Goal: Task Accomplishment & Management: Use online tool/utility

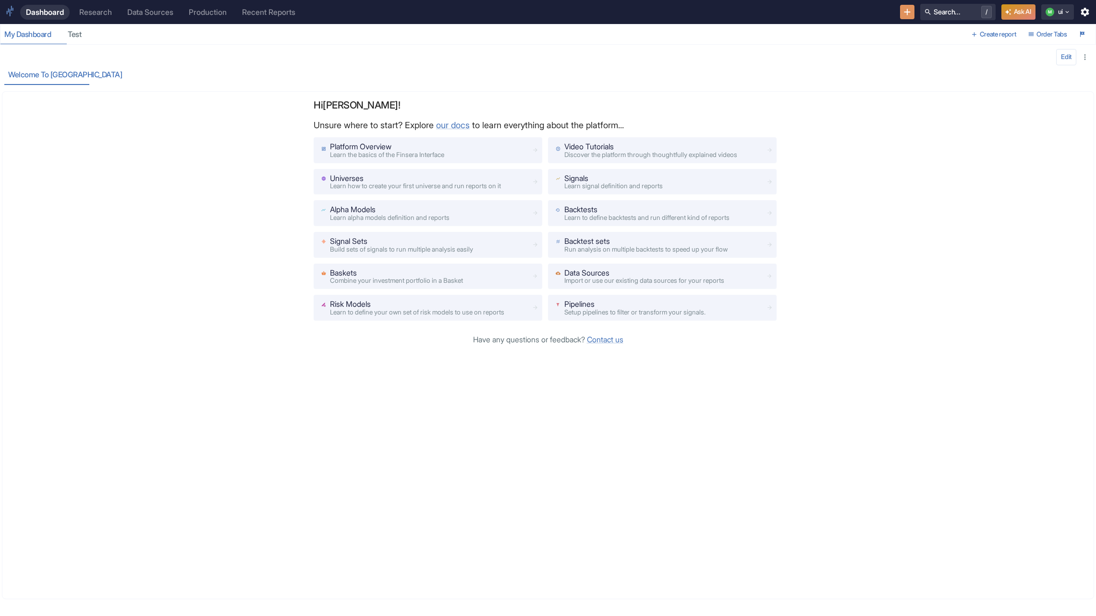
click at [90, 7] on link "Research" at bounding box center [95, 12] width 44 height 15
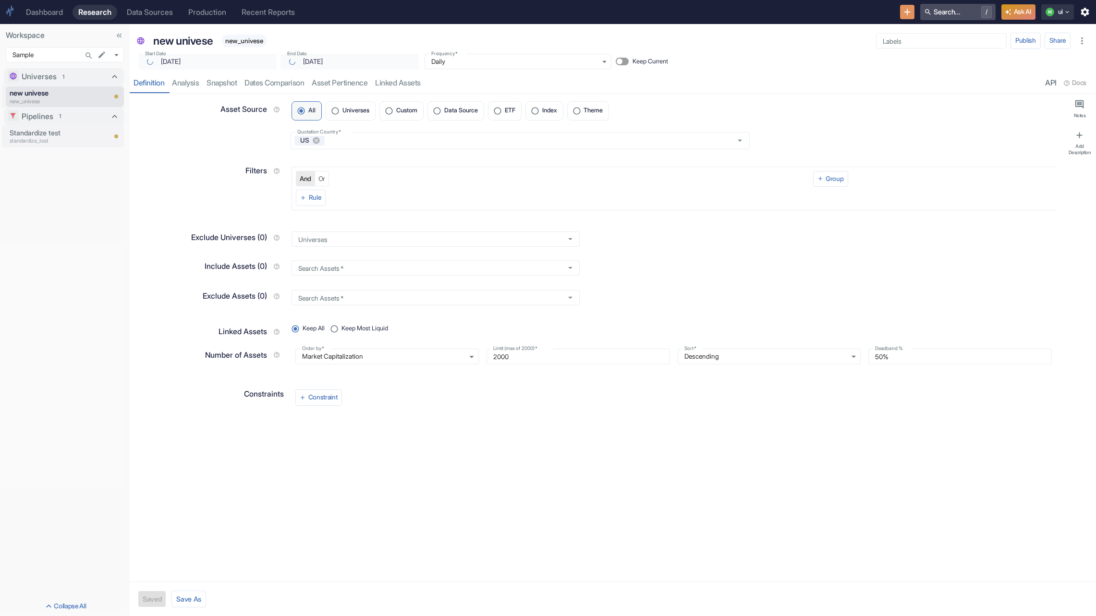
click at [938, 15] on button "Search... /" at bounding box center [957, 12] width 75 height 16
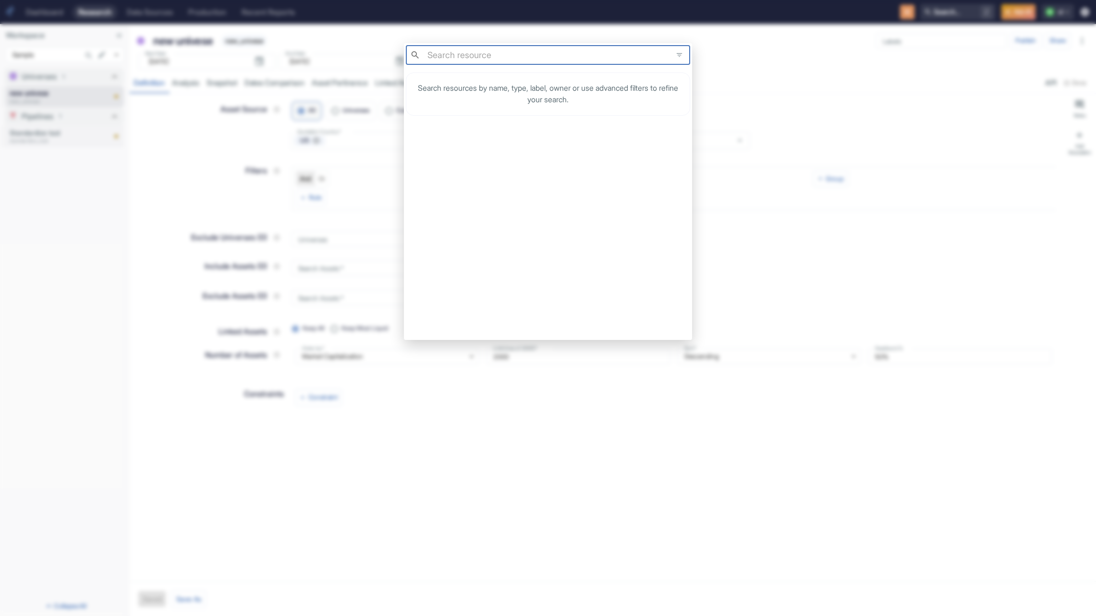
click at [300, 66] on div "​ ​ Search resources by name, type, label, owner or use advanced filters to ref…" at bounding box center [548, 308] width 1096 height 616
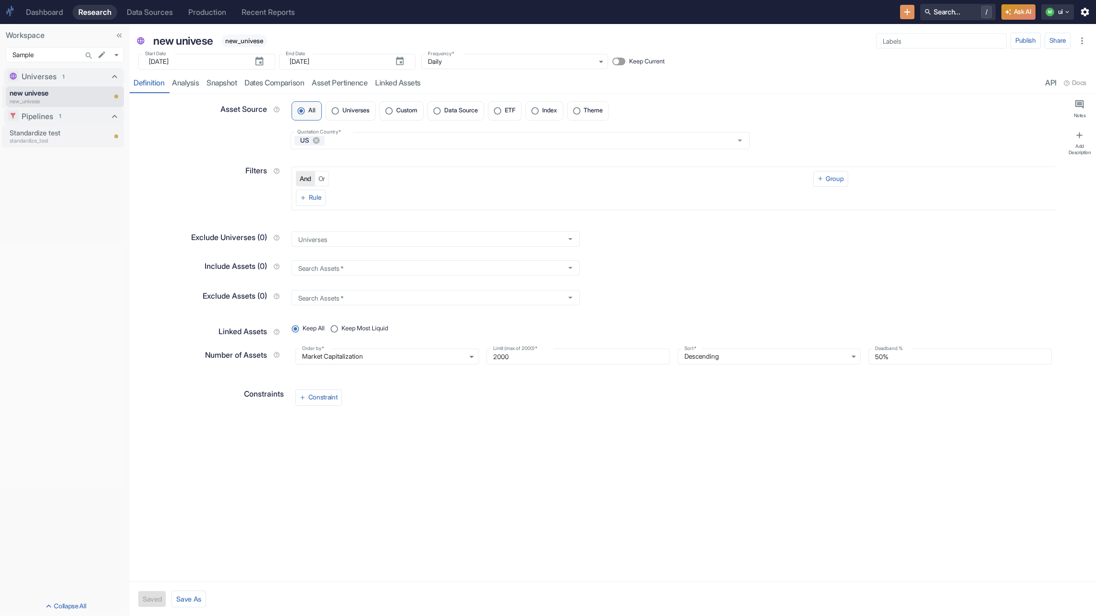
click at [906, 12] on icon "New Resource" at bounding box center [907, 12] width 11 height 11
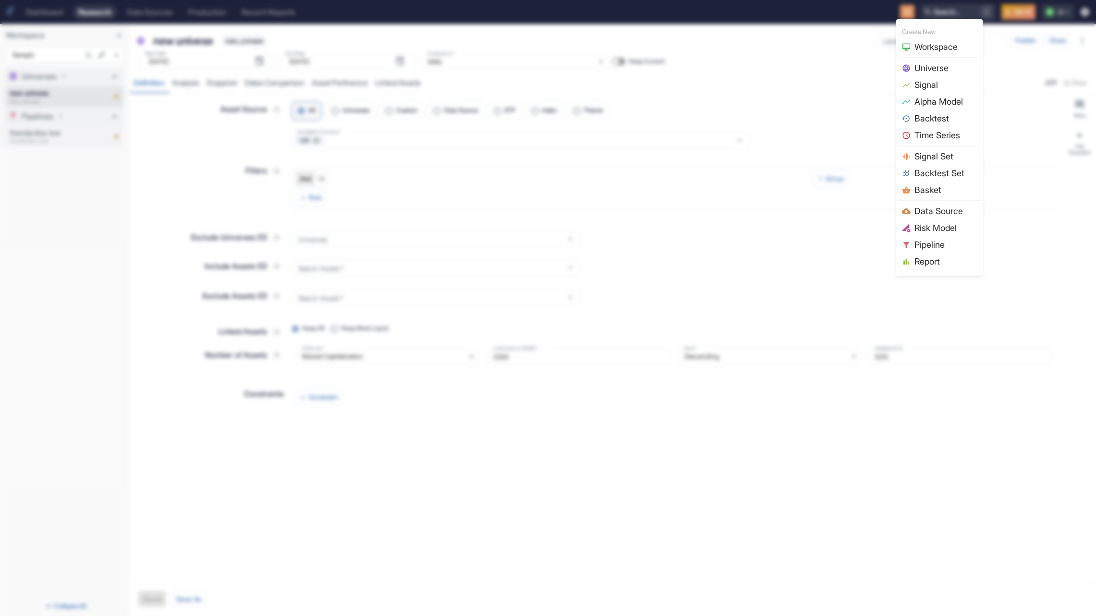
click at [925, 85] on span "Signal" at bounding box center [945, 84] width 62 height 13
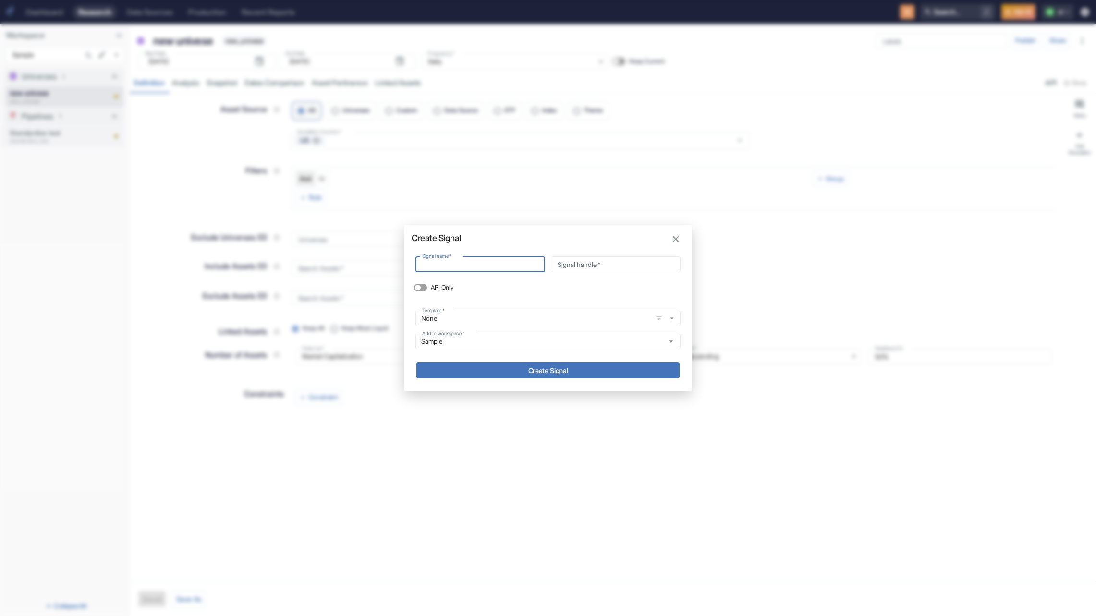
type textarea "x"
click at [476, 352] on div "Signal name   * Signal name   * Signal handle   * Signal handle   * API Only Te…" at bounding box center [548, 305] width 288 height 108
click at [466, 345] on input "Sample" at bounding box center [538, 341] width 241 height 9
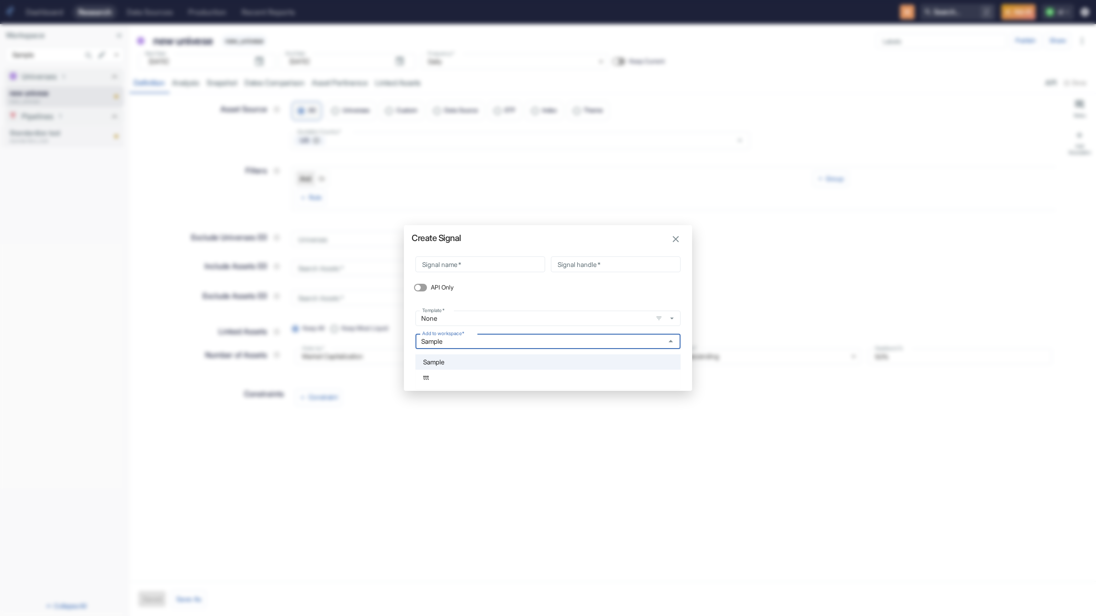
click at [456, 378] on li "ttt" at bounding box center [547, 377] width 265 height 15
type input "ttt"
click at [452, 273] on div "Signal name   * Signal name   * Signal handle   * Signal handle   * API Only Te…" at bounding box center [547, 300] width 265 height 98
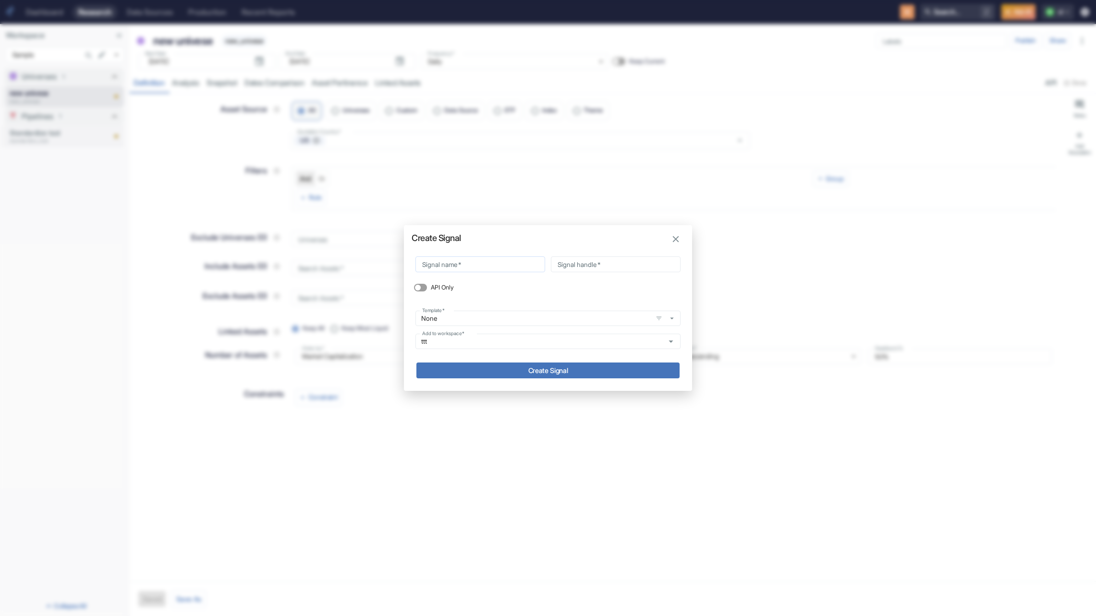
click at [451, 267] on input "Signal name   *" at bounding box center [480, 264] width 130 height 16
type input "s"
type input "sa"
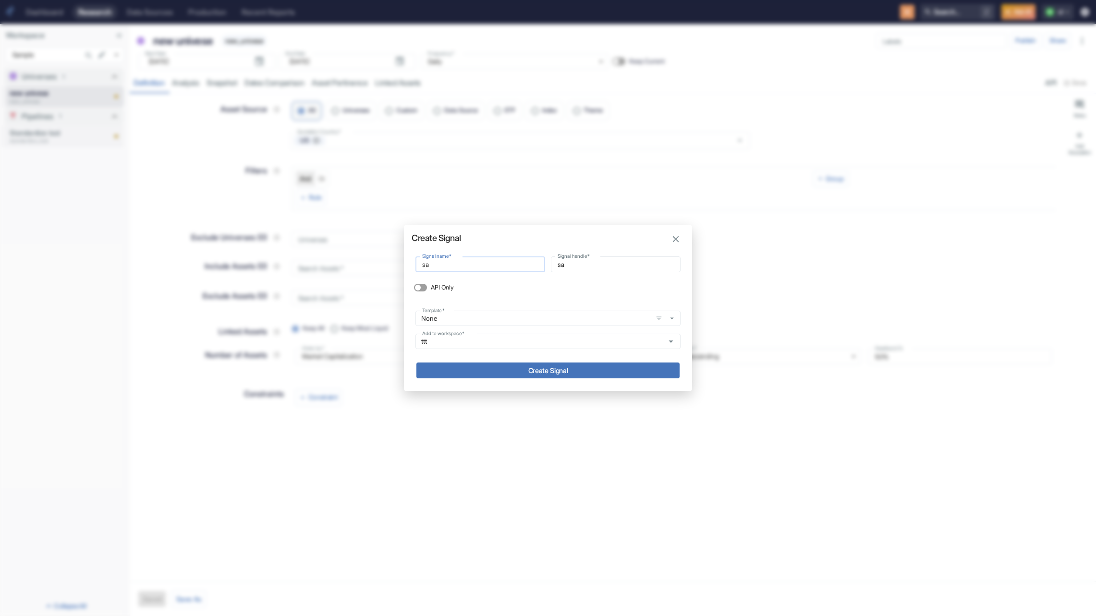
type input "sa_"
type input "sa_q"
type input "sa_qu"
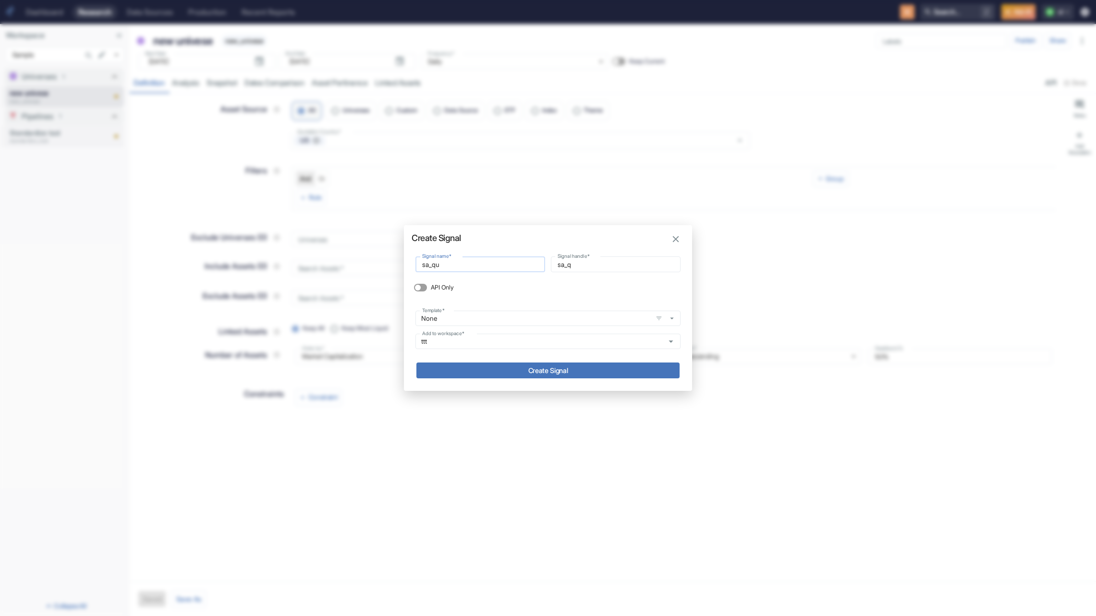
type input "sa_qu"
type input "sa_qua"
type input "sa_quan"
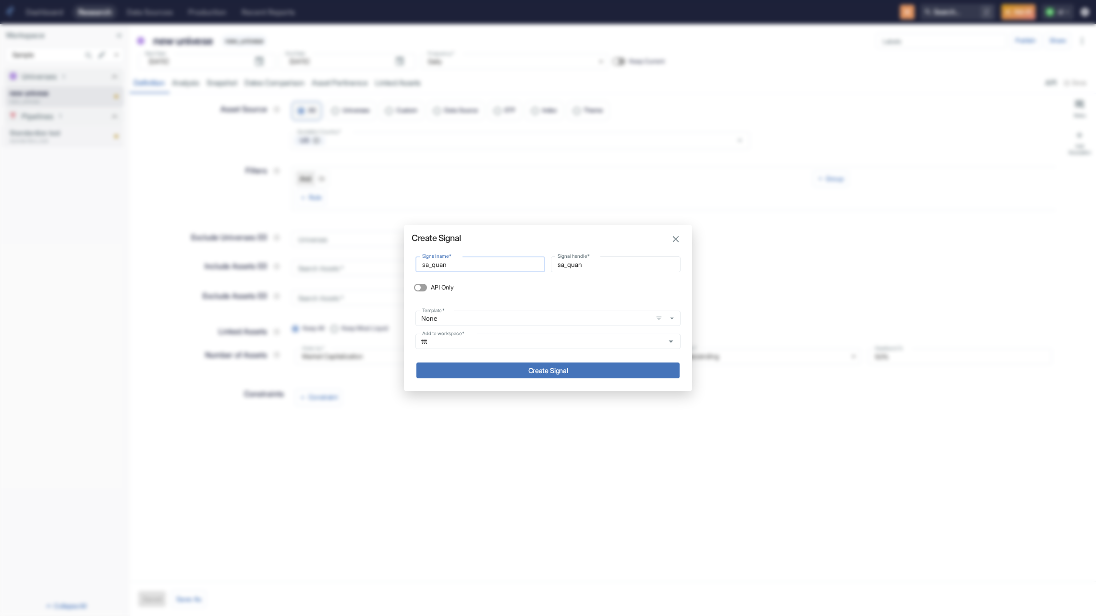
type input "sa_quant"
click at [530, 374] on button "Create Signal" at bounding box center [547, 371] width 263 height 16
type textarea "x"
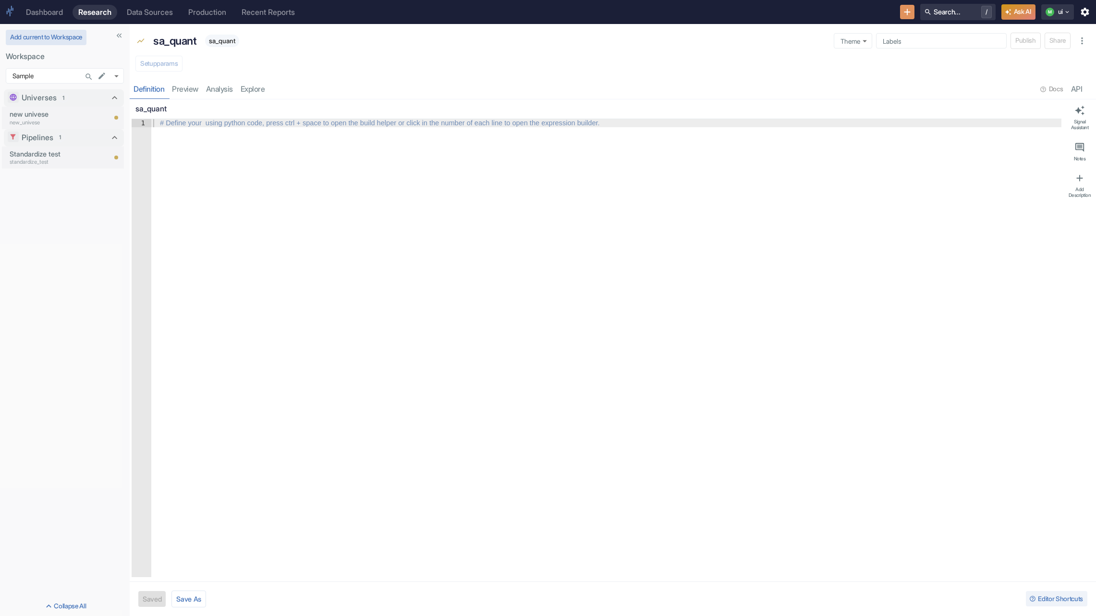
click at [54, 45] on button "Add current to Workspace" at bounding box center [46, 37] width 81 height 15
type textarea "x"
click at [907, 10] on icon "New Resource" at bounding box center [907, 12] width 11 height 11
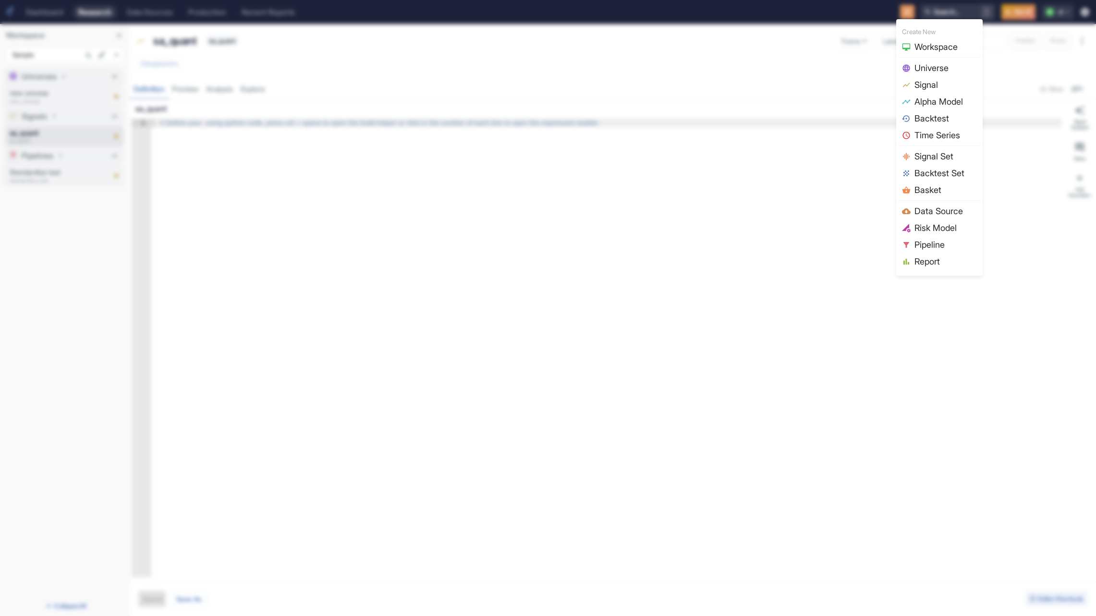
click at [940, 88] on span "Signal" at bounding box center [945, 84] width 62 height 13
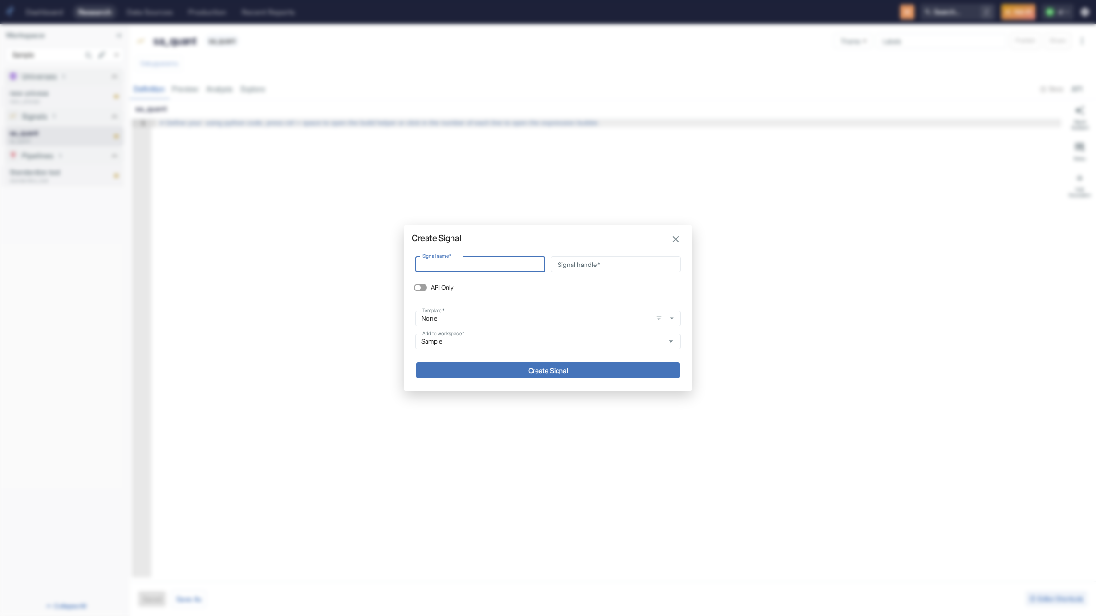
type input "s"
type input "sa"
type input "sa_"
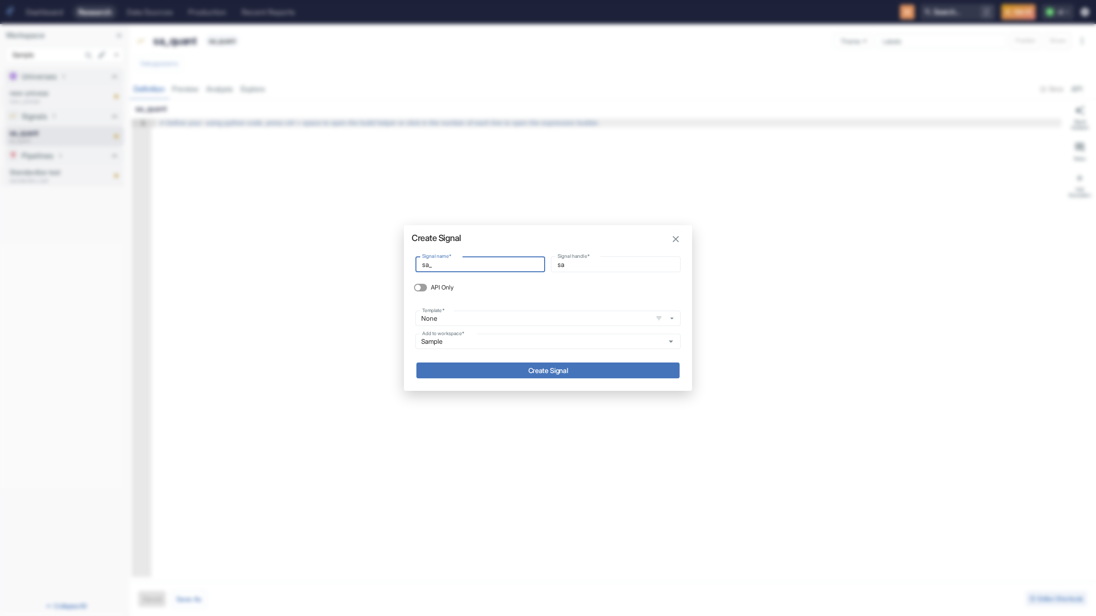
type input "sa_"
type input "sa_q"
type input "sa_qu"
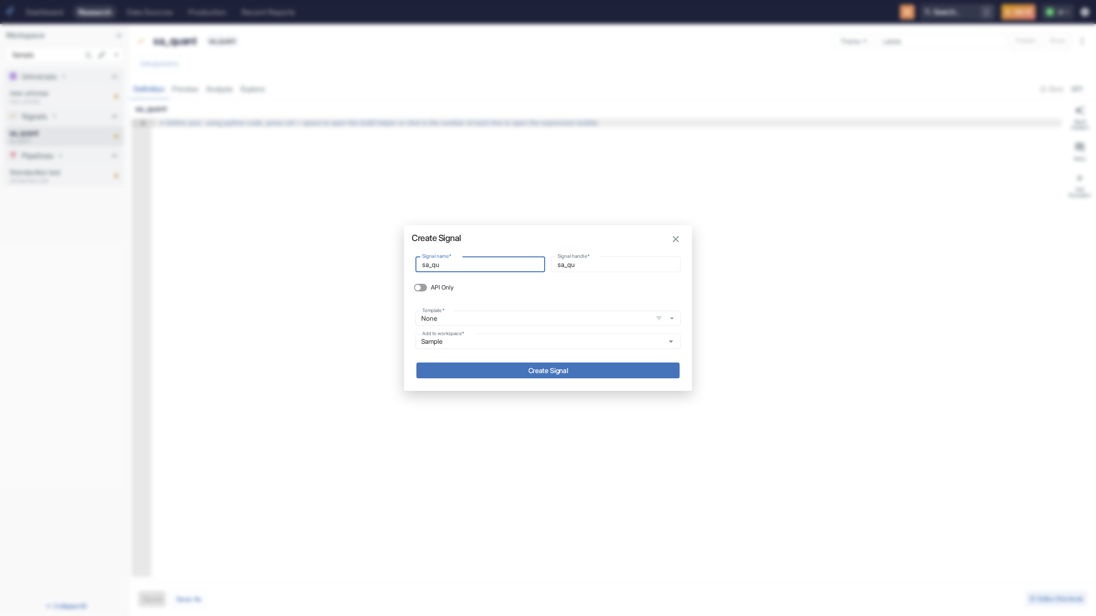
type input "sa_qua"
type input "sa_quan"
type input "sa_quant"
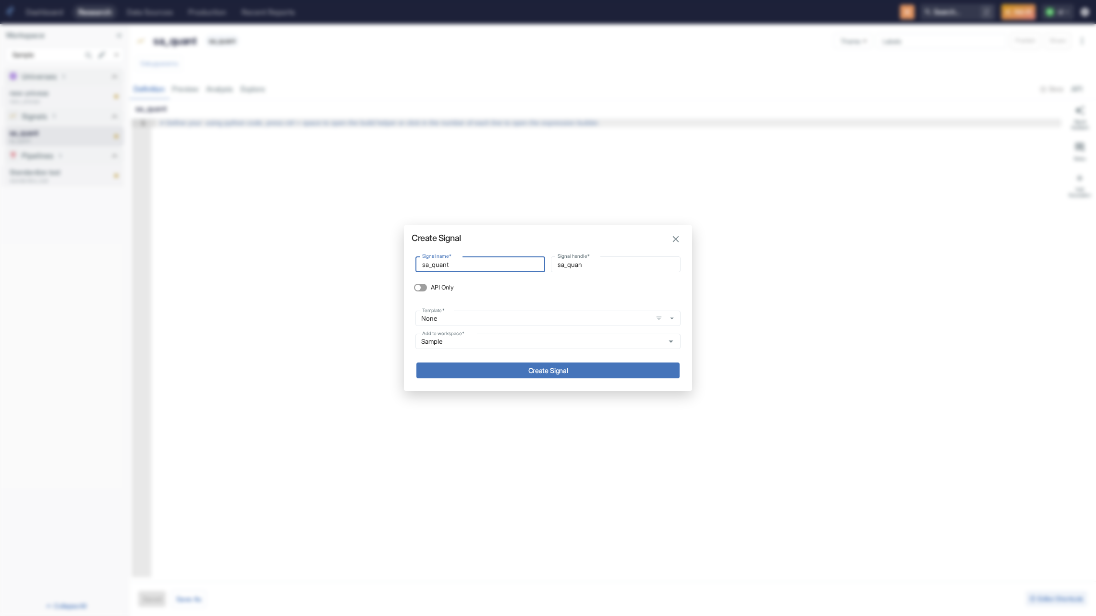
type input "sa_quant"
type input "sa_quant_"
type input "sa_quant_v"
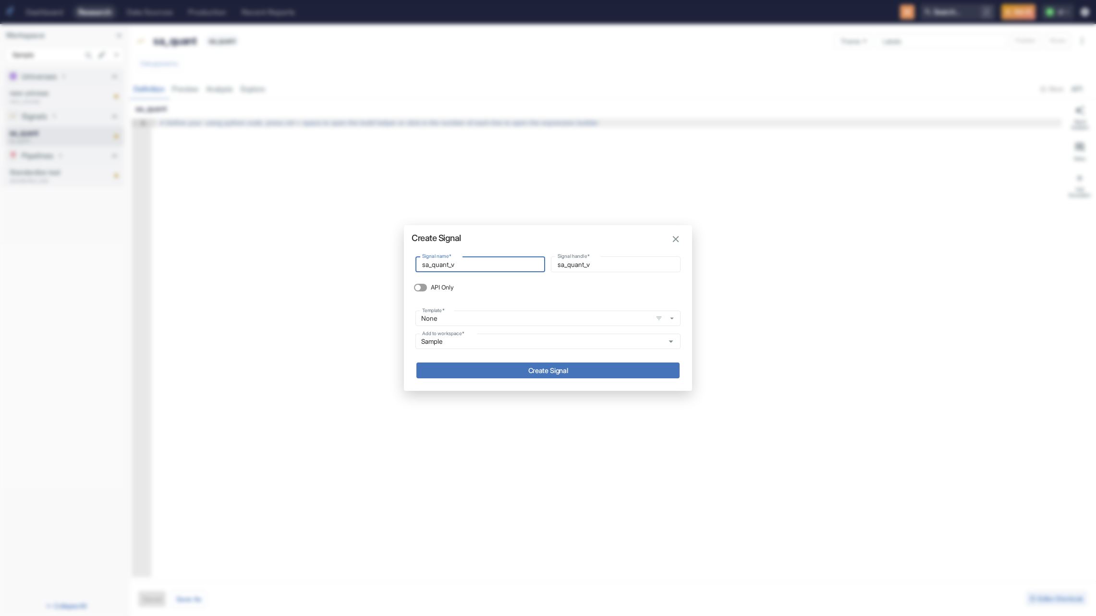
type input "sa_quant_v2"
click at [470, 351] on div "Signal name   * sa_quant_v2 Signal name   * Signal handle   * sa_quant_v2 Signa…" at bounding box center [548, 305] width 288 height 108
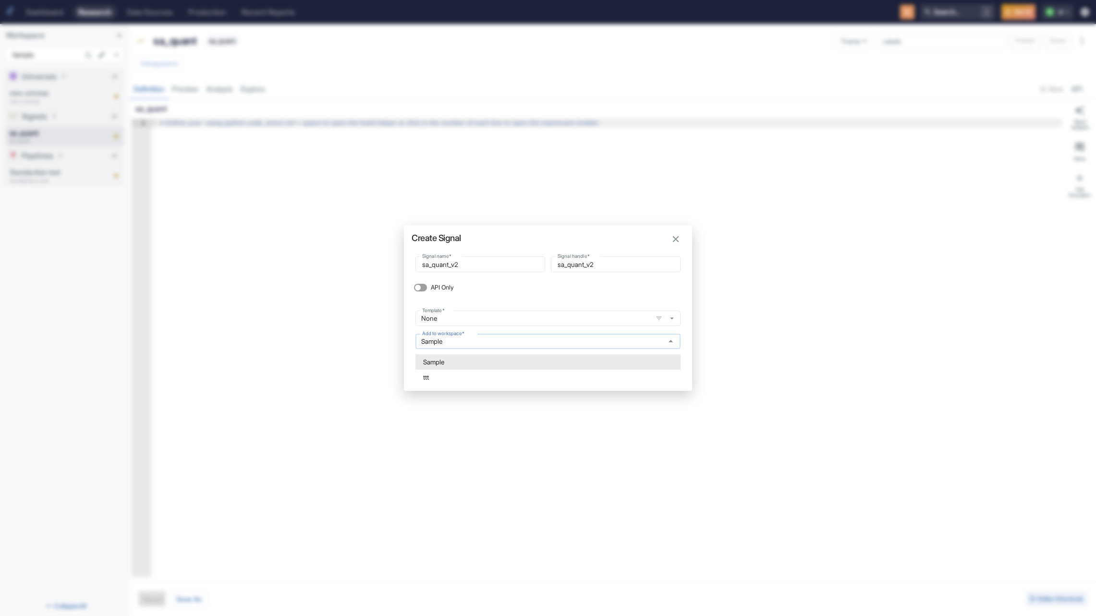
click at [431, 346] on input "Sample" at bounding box center [538, 341] width 241 height 9
click at [449, 364] on li "Sample" at bounding box center [547, 361] width 265 height 15
click at [439, 346] on input "Sample" at bounding box center [538, 341] width 241 height 9
drag, startPoint x: 459, startPoint y: 367, endPoint x: 458, endPoint y: 374, distance: 7.2
click at [458, 374] on ul "Sample ttt" at bounding box center [547, 370] width 265 height 39
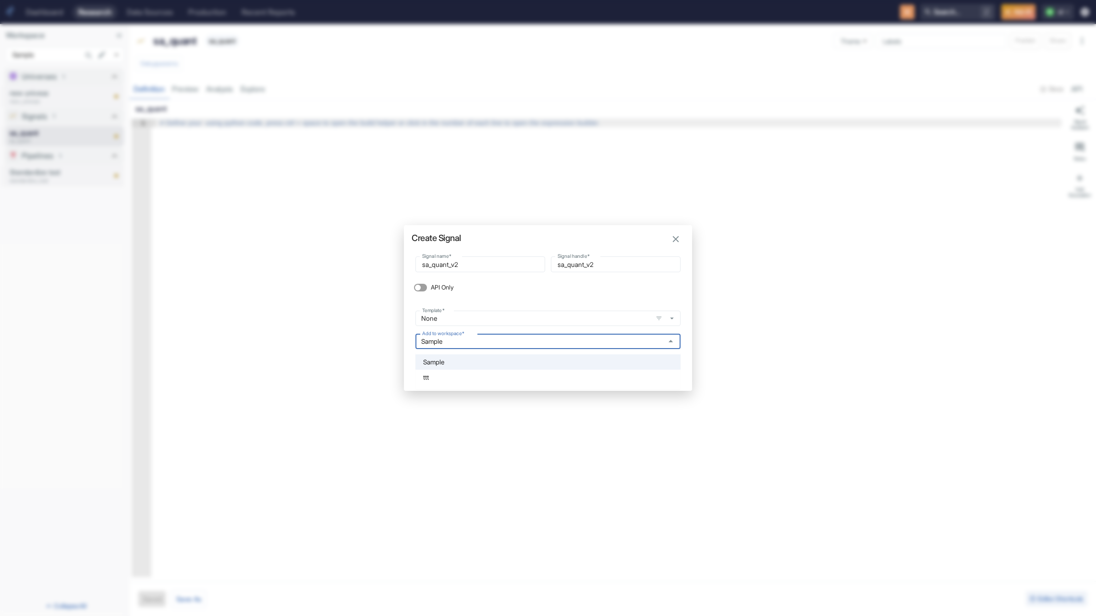
click at [457, 374] on li "ttt" at bounding box center [547, 377] width 265 height 15
type input "ttt"
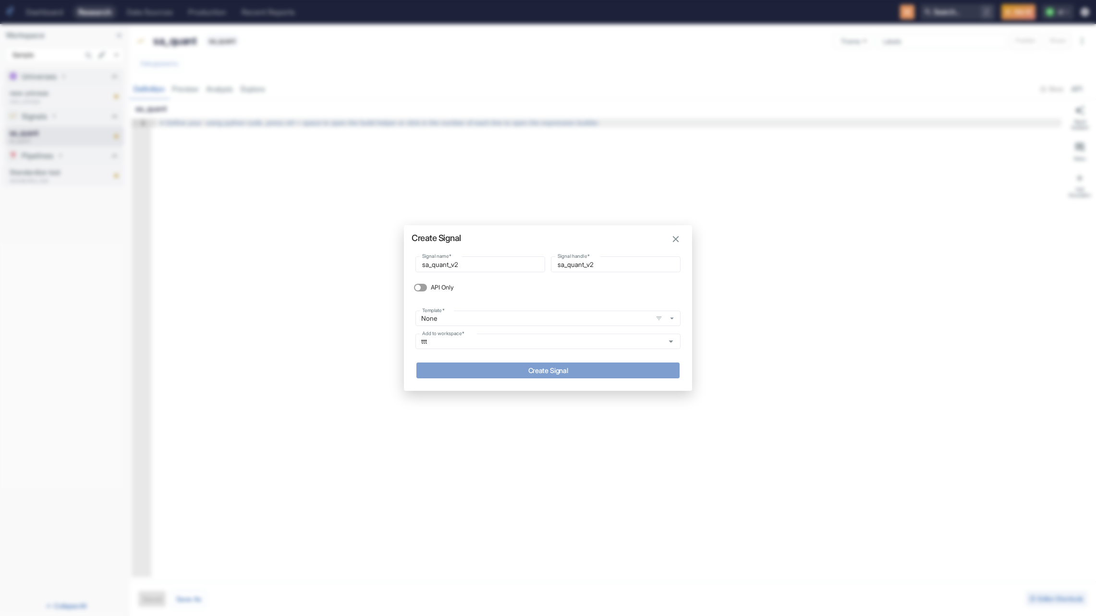
click at [491, 367] on button "Create Signal" at bounding box center [547, 371] width 263 height 16
type textarea "x"
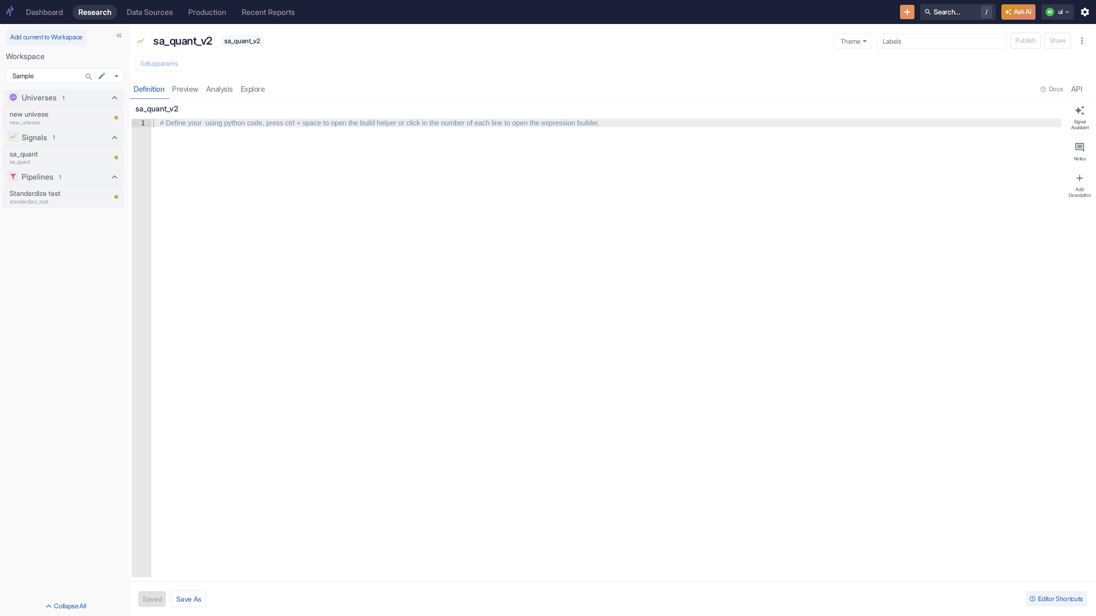
click at [956, 21] on div "Dashboard Research Data Sources Production Recent Reports Search... / [PERSON_N…" at bounding box center [548, 12] width 1096 height 24
click at [35, 156] on p "sa_quant" at bounding box center [58, 154] width 96 height 11
click at [916, 15] on div "Dashboard Research Data Sources Production Recent Reports Search... / [PERSON_N…" at bounding box center [548, 12] width 1096 height 24
click at [924, 15] on icon "button" at bounding box center [928, 12] width 8 height 8
drag, startPoint x: 45, startPoint y: 86, endPoint x: 56, endPoint y: 85, distance: 11.5
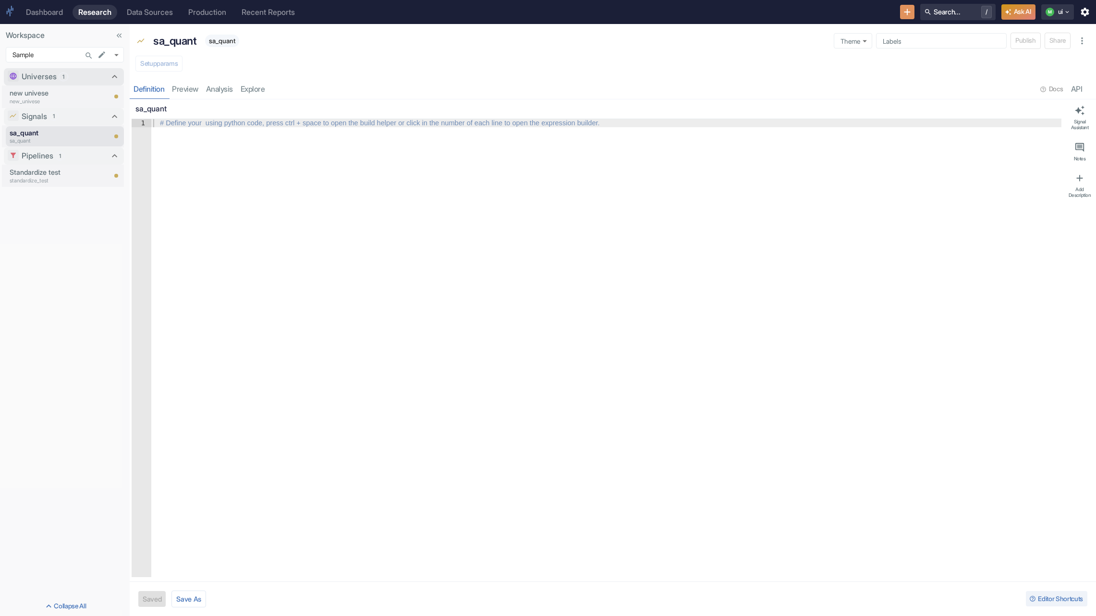
click at [45, 85] on div "Universes 1 new univese new_univese" at bounding box center [62, 87] width 124 height 39
click at [24, 98] on p "new_univese" at bounding box center [44, 101] width 69 height 8
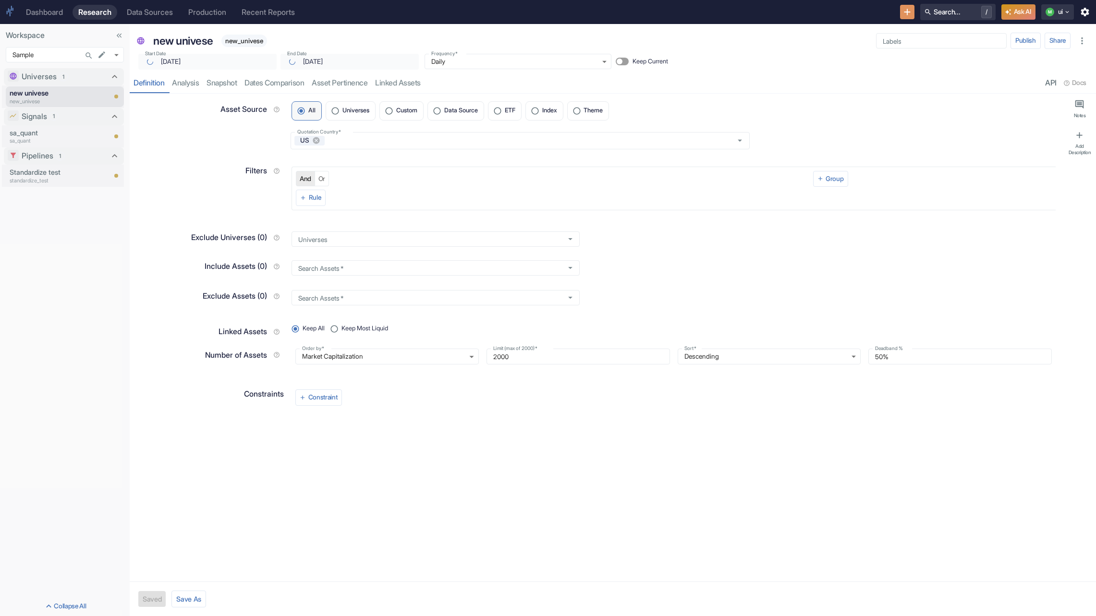
type textarea "x"
click at [941, 6] on button "Search... /" at bounding box center [957, 12] width 75 height 16
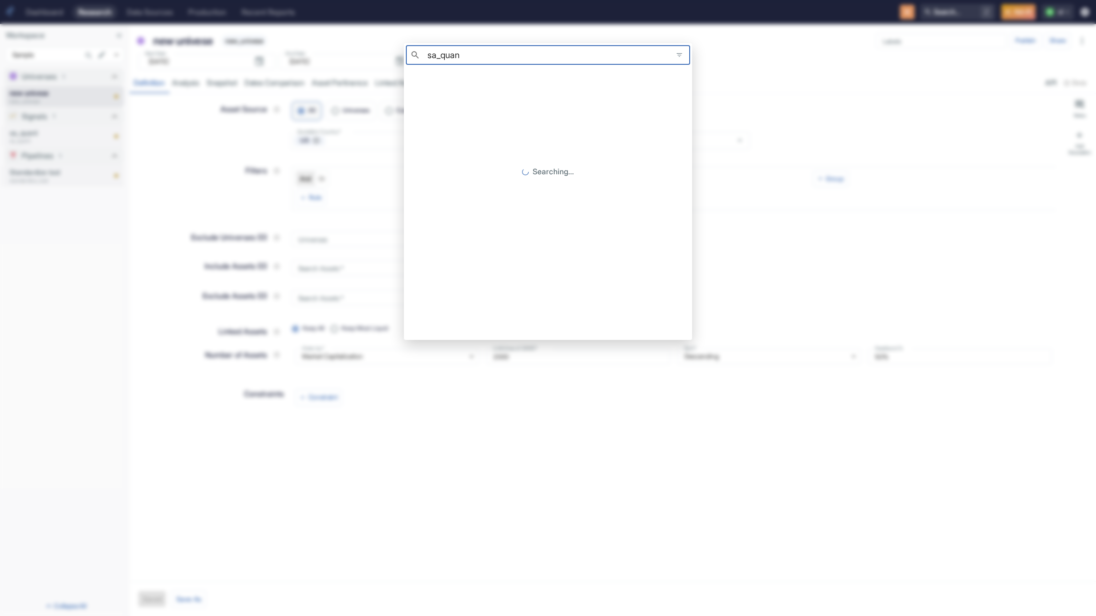
type input "sa_quant"
type textarea "x"
type input "sa_quant"
click at [658, 78] on button "Save search to workspace" at bounding box center [643, 76] width 89 height 15
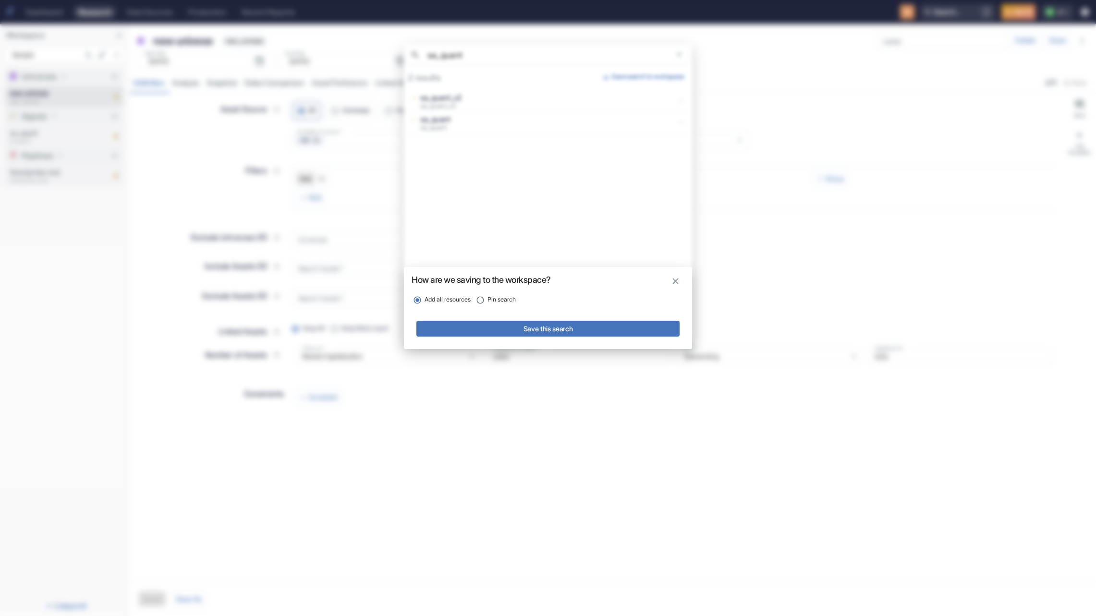
click at [590, 328] on button "Save this search" at bounding box center [547, 329] width 263 height 16
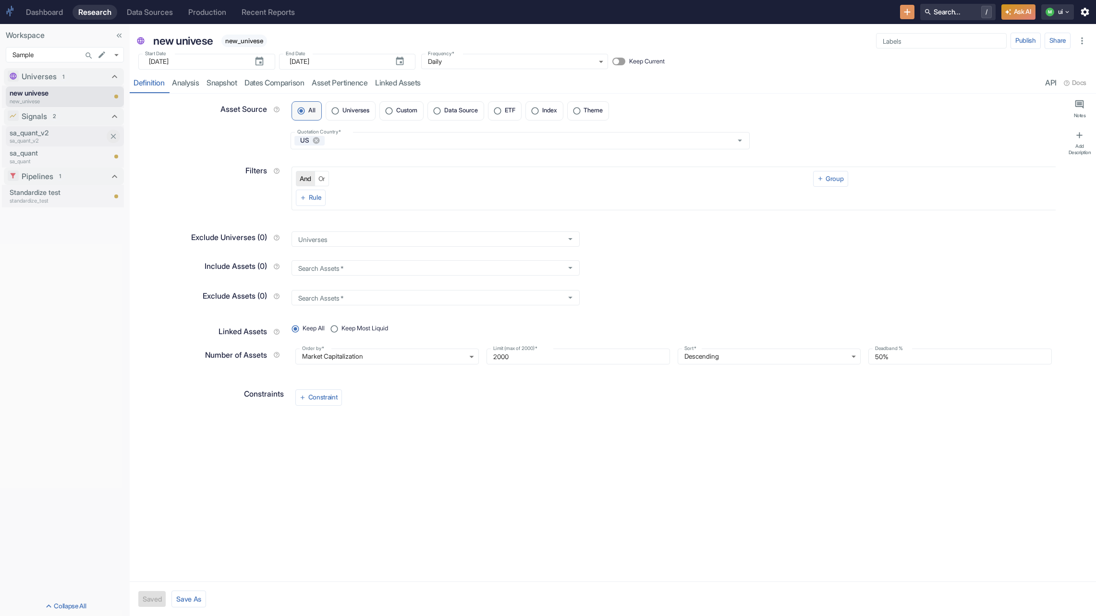
click at [116, 138] on icon "Close item" at bounding box center [113, 136] width 9 height 9
type textarea "x"
click at [941, 14] on button "Search... /" at bounding box center [957, 12] width 75 height 16
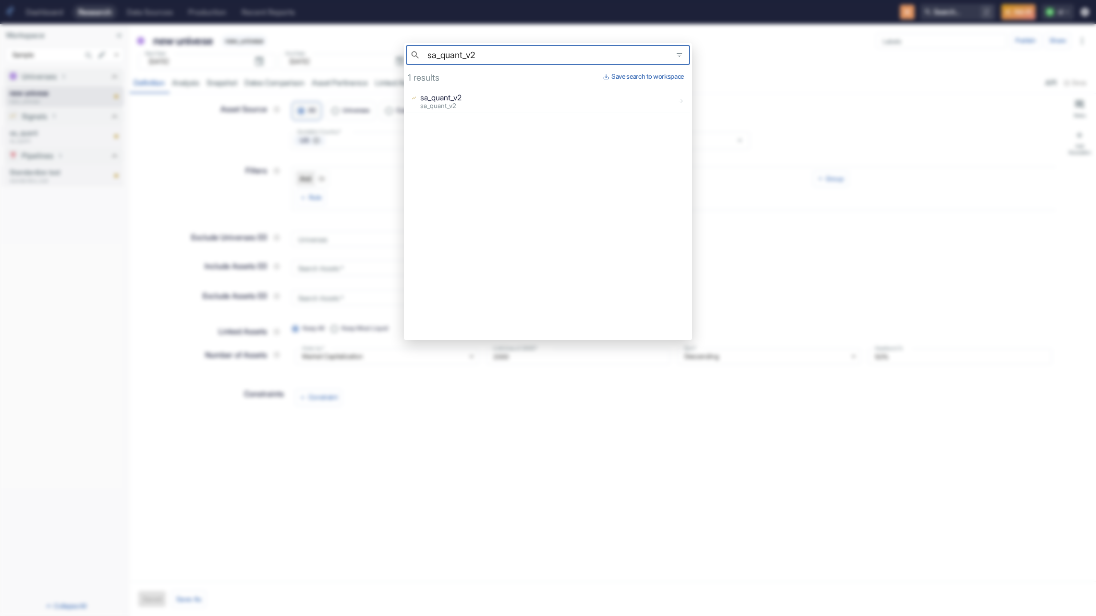
type input "sa_quant_v2"
click at [637, 78] on button "Save search to workspace" at bounding box center [643, 76] width 89 height 15
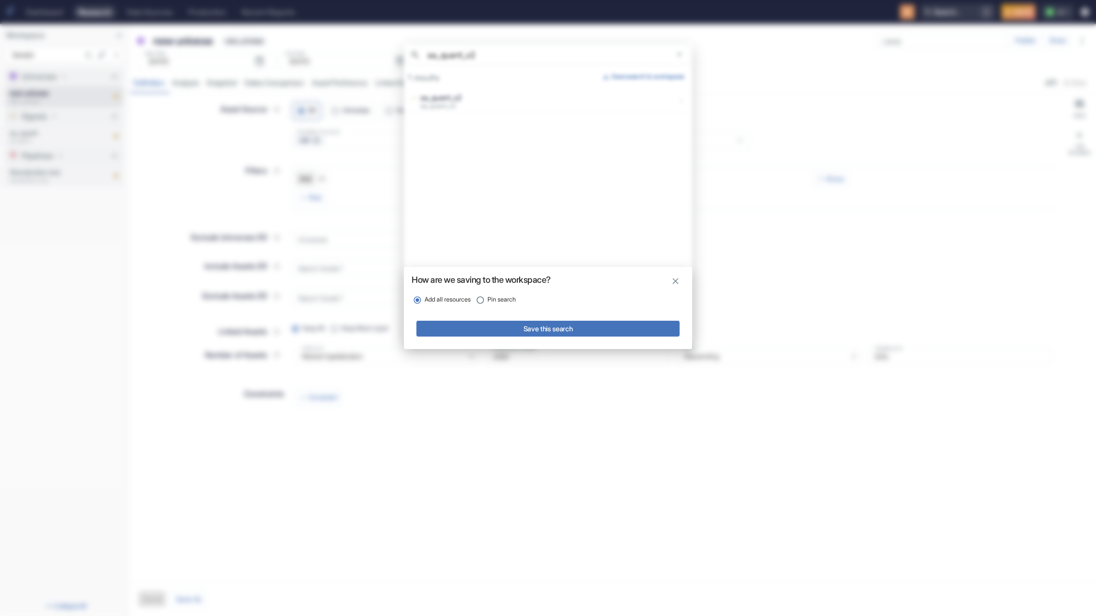
click at [488, 328] on button "Save this search" at bounding box center [547, 329] width 263 height 16
type textarea "x"
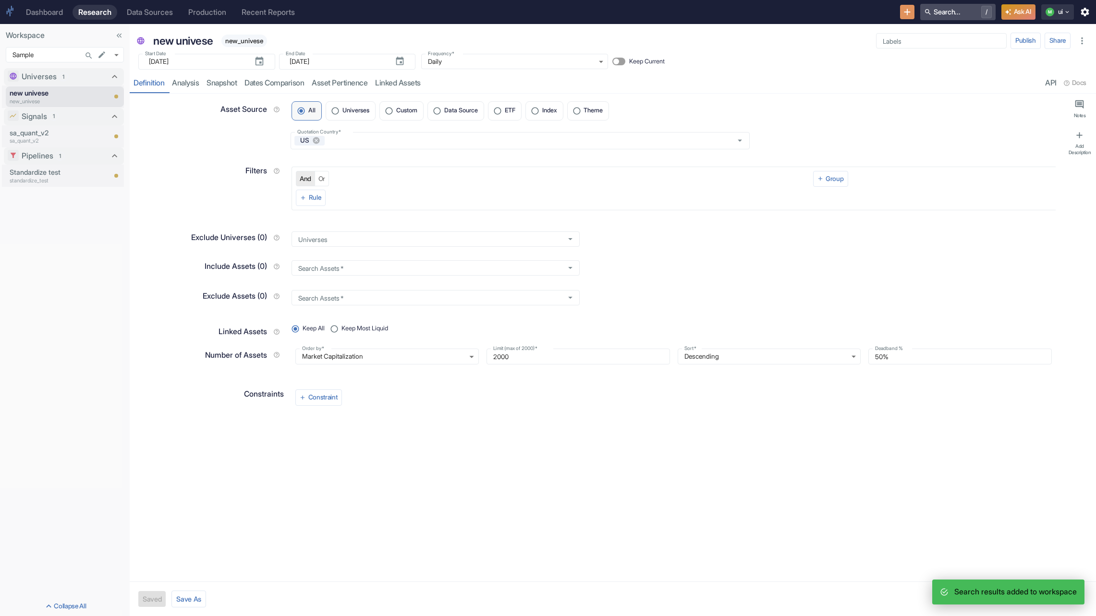
click at [956, 15] on button "Search... /" at bounding box center [957, 12] width 75 height 16
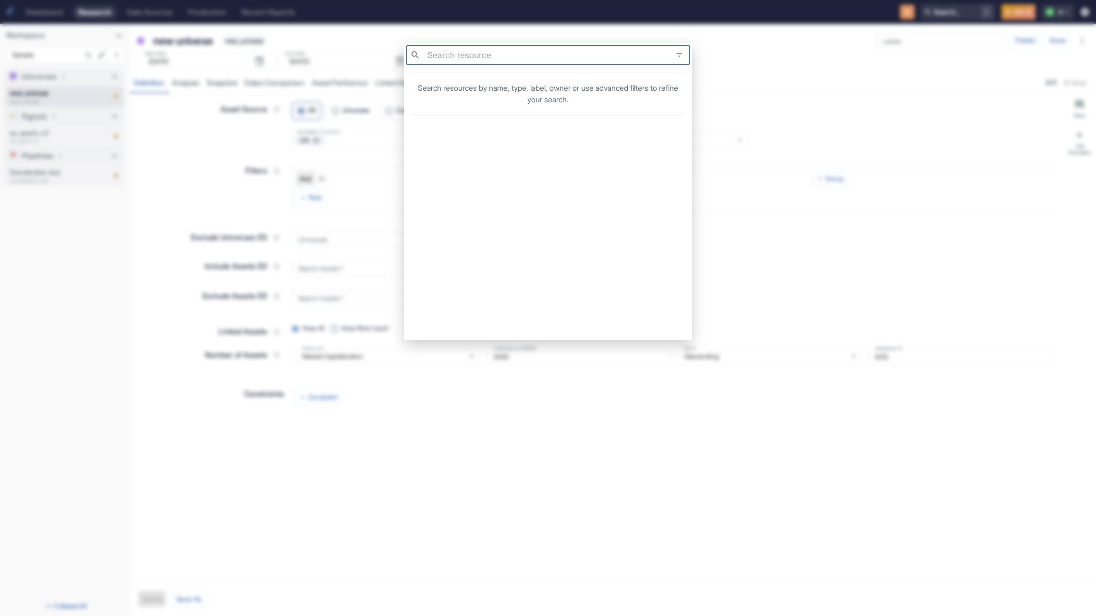
click at [535, 39] on div "​ ​ Search resources by name, type, label, owner or use advanced filters to ref…" at bounding box center [548, 308] width 1096 height 616
